Goal: Task Accomplishment & Management: Manage account settings

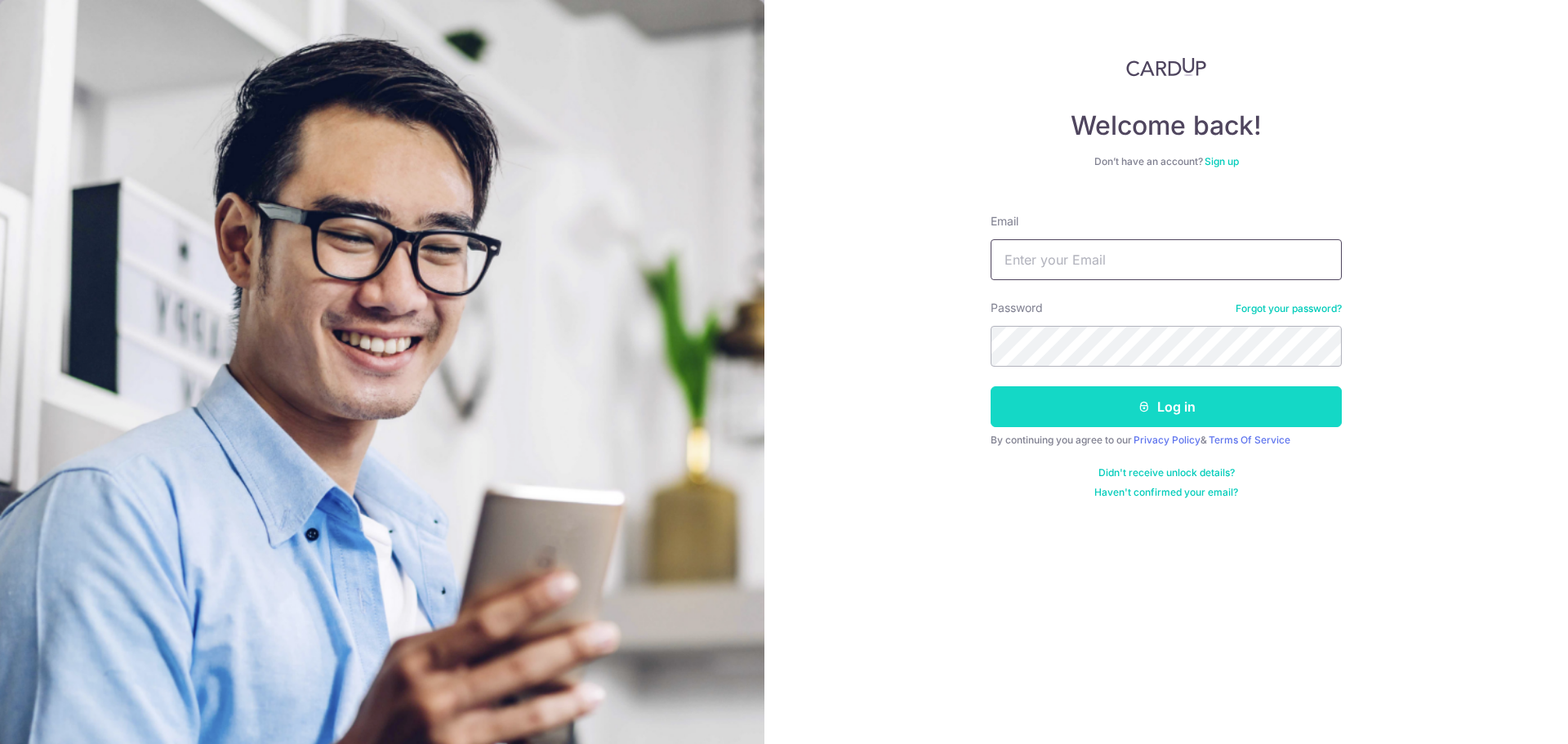
type input "[EMAIL_ADDRESS][DOMAIN_NAME]"
click at [1150, 406] on button "Log in" at bounding box center [1165, 406] width 351 height 41
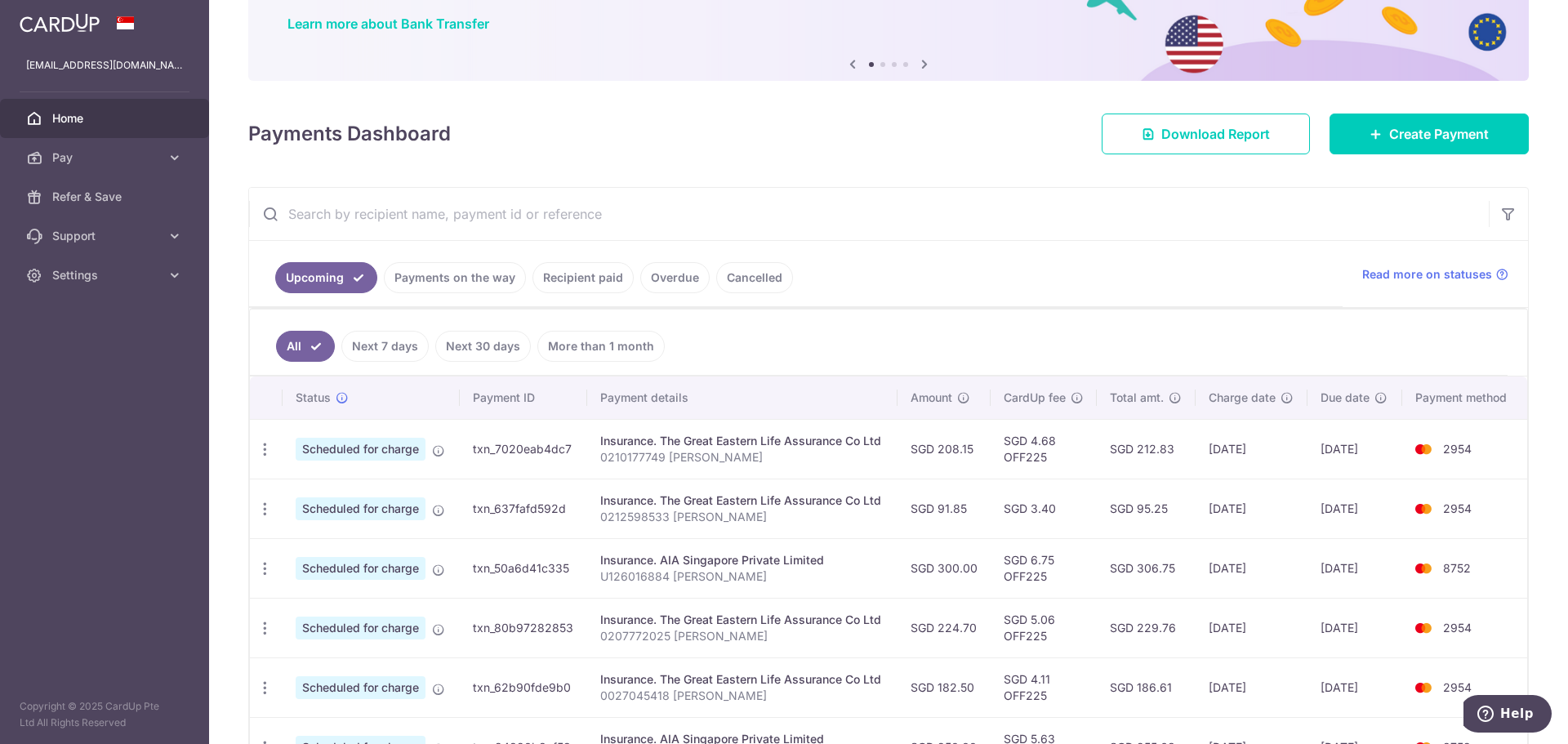
scroll to position [163, 0]
